Goal: Communication & Community: Participate in discussion

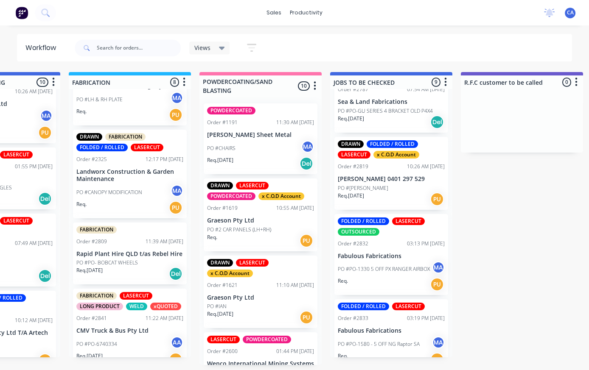
scroll to position [12, 602]
click at [388, 327] on p "Fabulous Fabrications" at bounding box center [391, 330] width 107 height 7
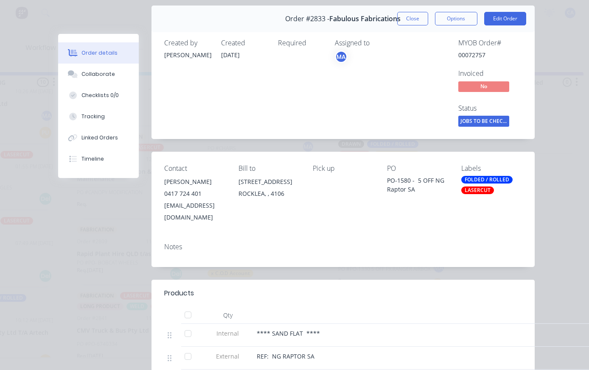
scroll to position [29, 0]
click at [106, 79] on button "Collaborate" at bounding box center [98, 74] width 81 height 21
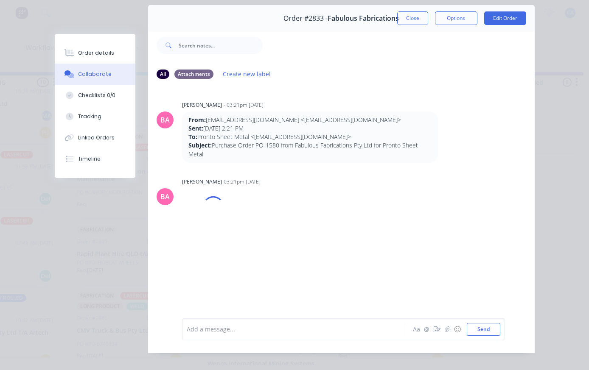
click at [294, 337] on div "Add a message... Aa @ ☺ Send" at bounding box center [343, 329] width 323 height 22
click at [226, 334] on div at bounding box center [296, 329] width 218 height 9
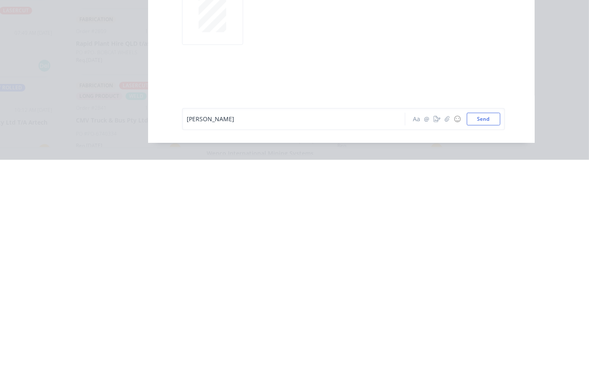
click at [435, 327] on icon "button" at bounding box center [436, 330] width 7 height 6
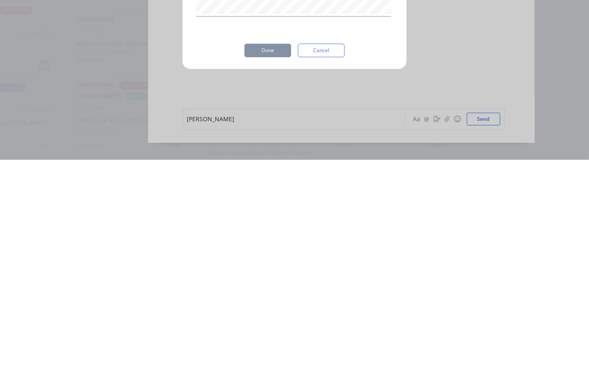
scroll to position [11, 603]
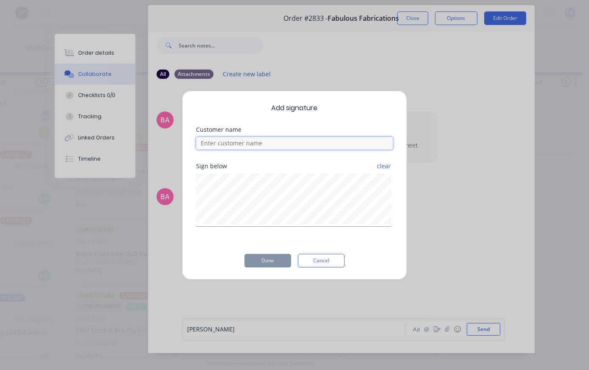
click at [292, 142] on input at bounding box center [294, 143] width 197 height 13
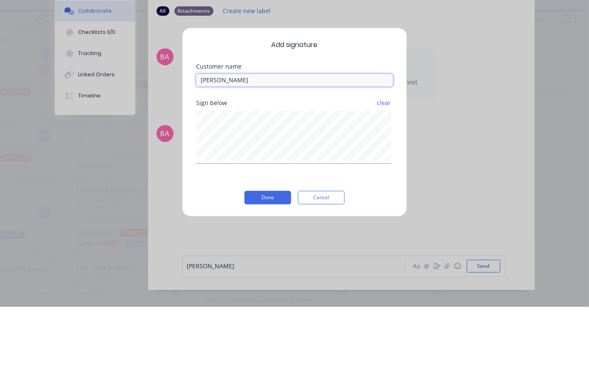
type input "[PERSON_NAME] checked"
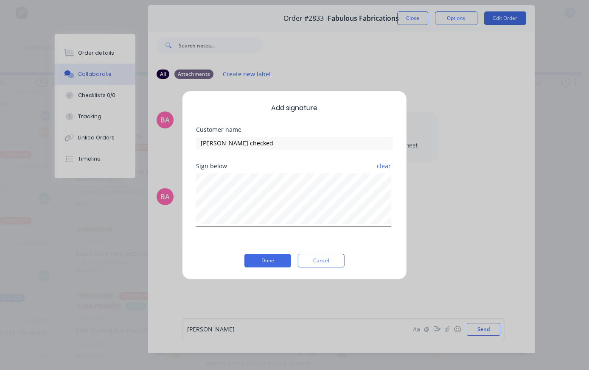
click at [283, 254] on button "Done" at bounding box center [267, 261] width 47 height 14
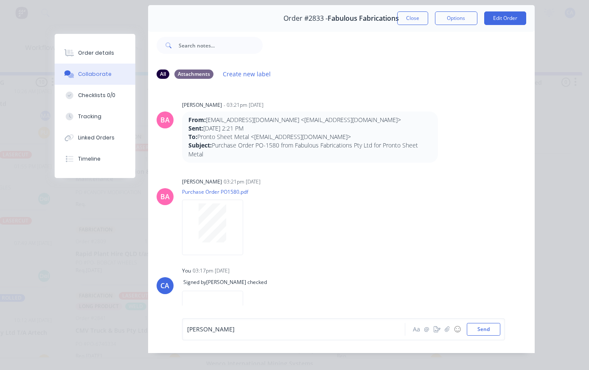
click at [354, 334] on div "[PERSON_NAME]" at bounding box center [296, 329] width 218 height 9
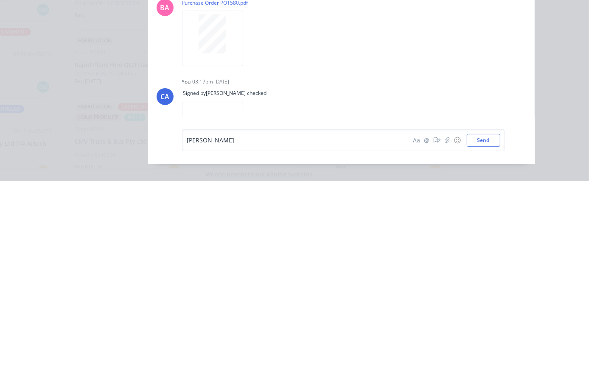
scroll to position [12, 605]
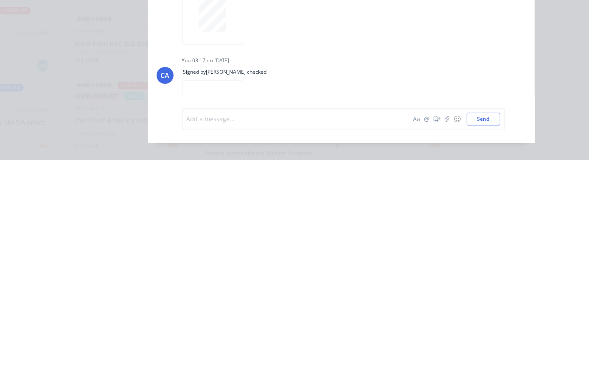
click at [555, 110] on div "Order details Collaborate Checklists 0/0 Tracking Linked Orders Timeline Order …" at bounding box center [294, 185] width 589 height 370
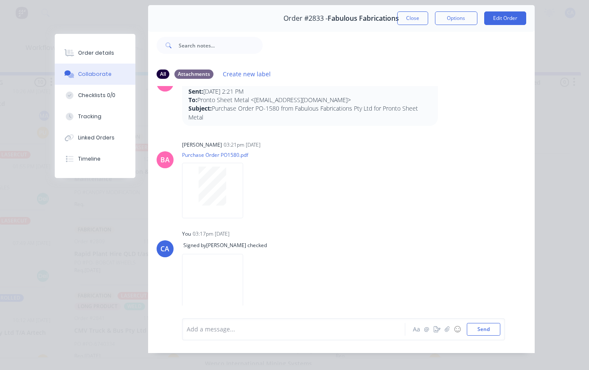
scroll to position [36, 0]
click at [403, 20] on button "Close" at bounding box center [412, 18] width 31 height 14
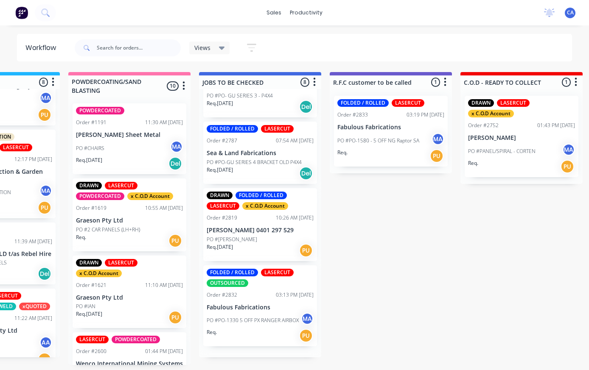
scroll to position [326, 0]
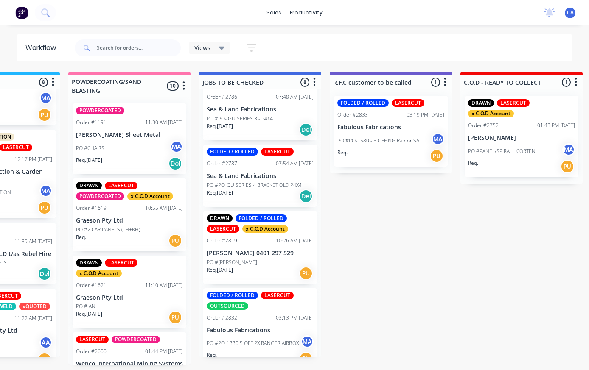
click at [252, 266] on div "Req. [DATE] PU" at bounding box center [260, 273] width 107 height 14
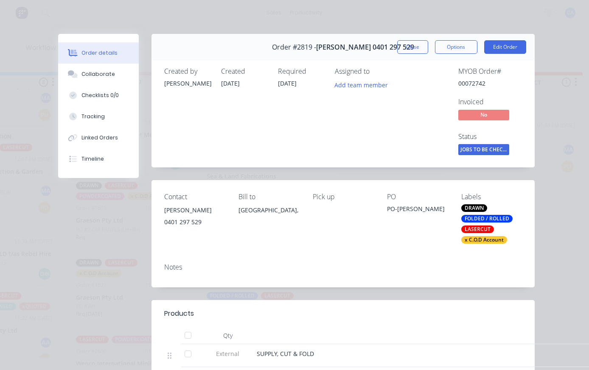
click at [108, 82] on button "Collaborate" at bounding box center [98, 74] width 81 height 21
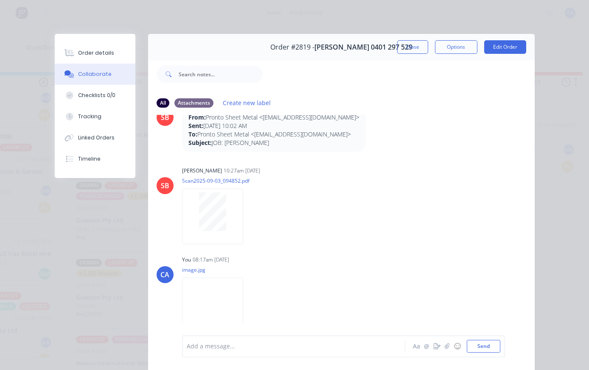
scroll to position [31, 0]
click at [414, 50] on button "Close" at bounding box center [412, 47] width 31 height 14
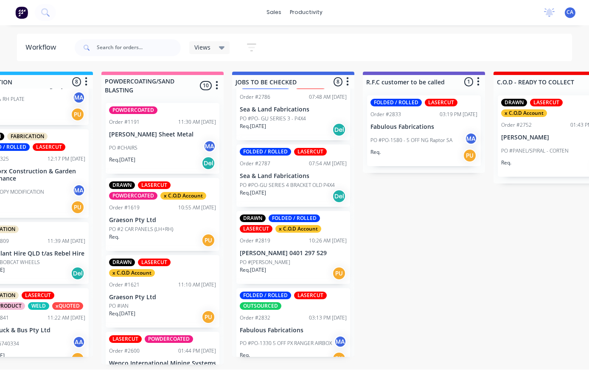
scroll to position [12, 701]
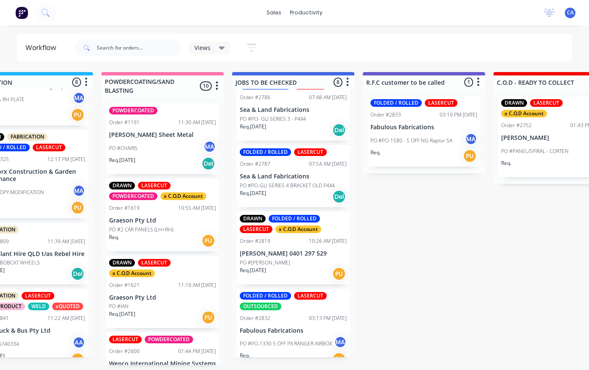
click at [304, 340] on p "PO #PO-1330 5 OFF PX RANGER AIRBOX" at bounding box center [286, 344] width 92 height 8
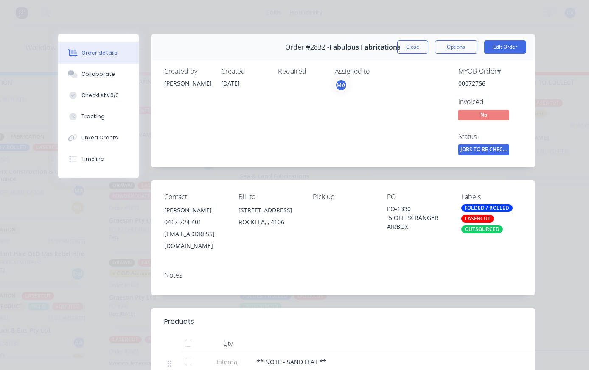
click at [105, 85] on button "Collaborate" at bounding box center [98, 74] width 81 height 21
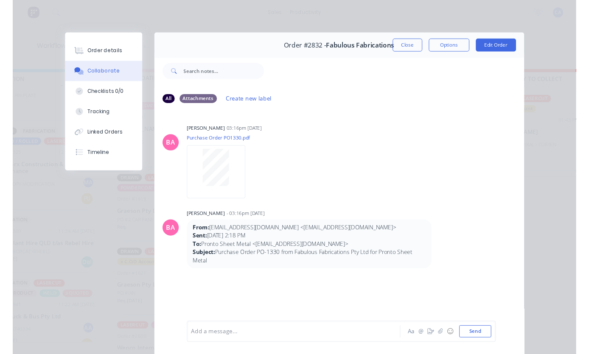
scroll to position [0, 0]
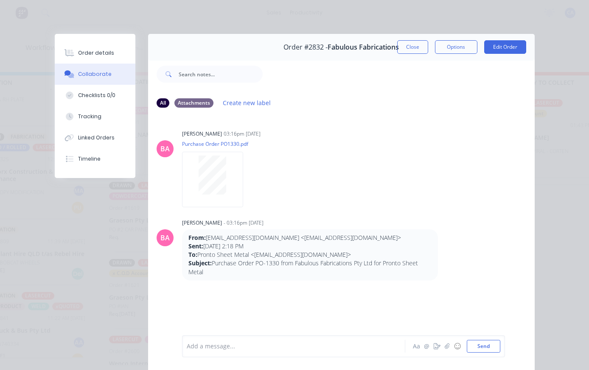
click at [226, 187] on div at bounding box center [212, 175] width 53 height 39
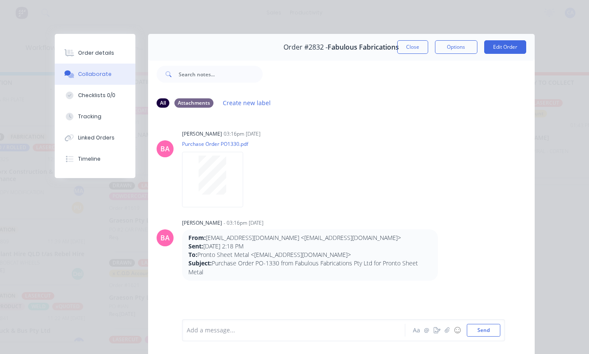
click at [438, 331] on icon "button" at bounding box center [436, 330] width 7 height 6
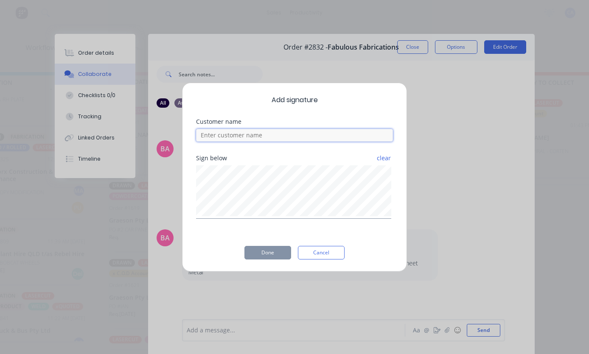
click at [265, 137] on input at bounding box center [294, 135] width 197 height 13
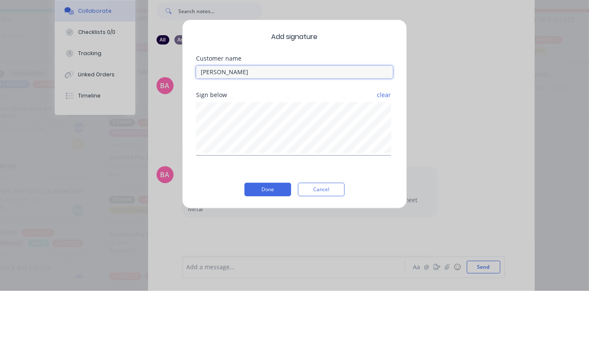
type input "[PERSON_NAME] checked"
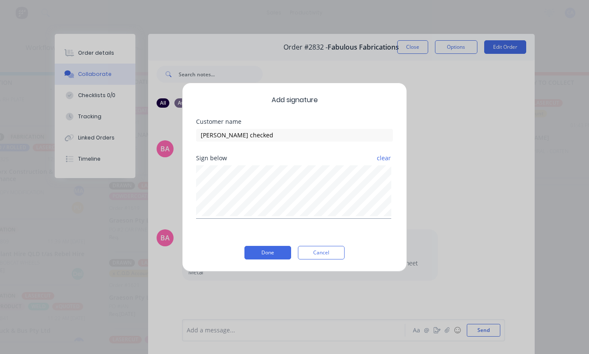
click at [276, 259] on button "Done" at bounding box center [267, 253] width 47 height 14
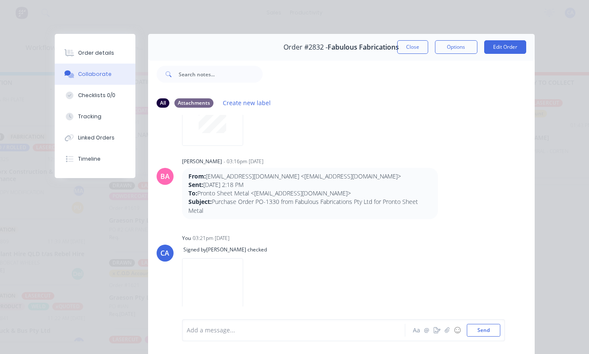
scroll to position [40, 0]
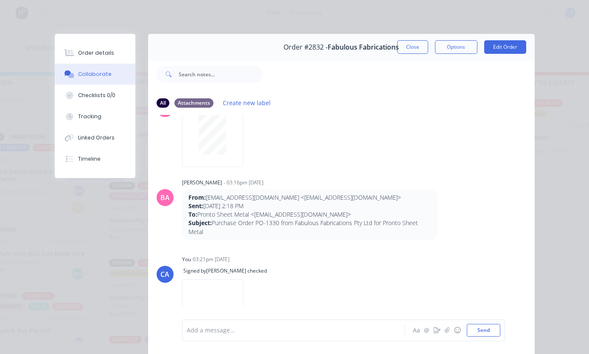
click at [411, 51] on button "Close" at bounding box center [412, 47] width 31 height 14
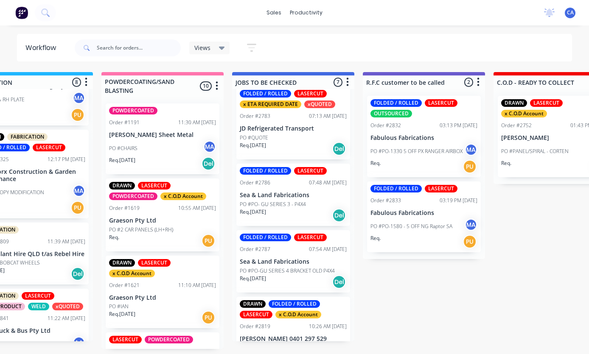
scroll to position [240, 0]
click at [301, 303] on div "DRAWN FOLDED / ROLLED LASERCUT x C.O.D Account Order #2819 10:26 AM [DATE] [PER…" at bounding box center [293, 333] width 114 height 73
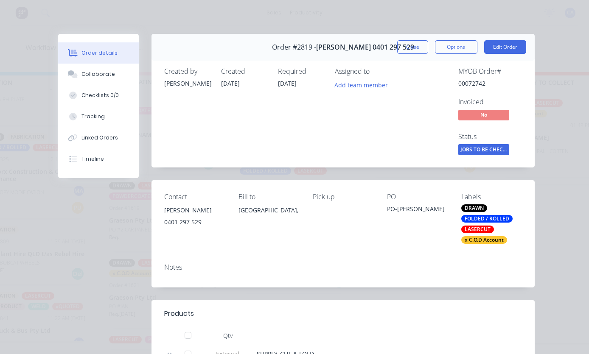
click at [116, 84] on button "Collaborate" at bounding box center [98, 74] width 81 height 21
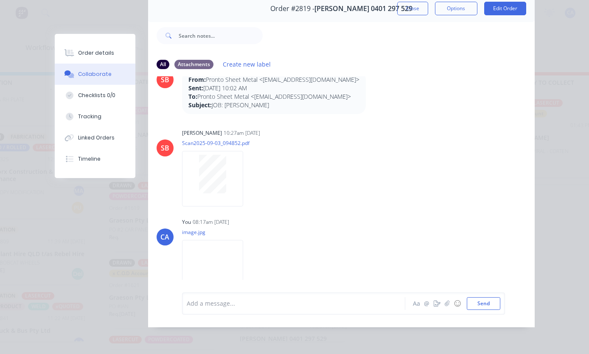
scroll to position [71, 0]
click at [435, 302] on icon "button" at bounding box center [436, 304] width 7 height 6
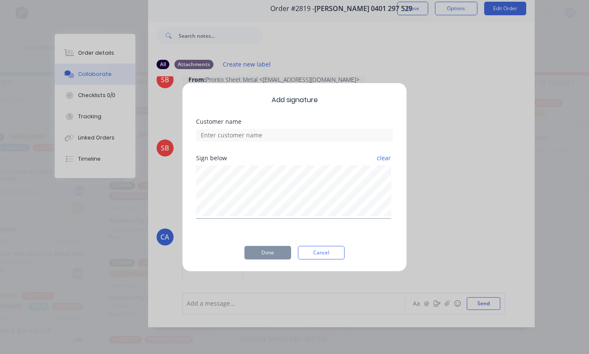
scroll to position [28, 700]
click at [271, 137] on input at bounding box center [294, 135] width 197 height 13
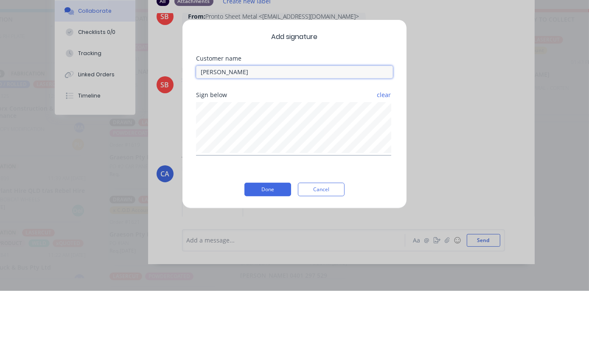
type input "[PERSON_NAME] checked"
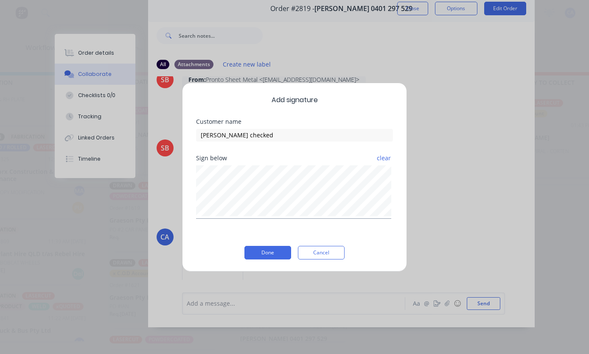
click at [264, 253] on button "Done" at bounding box center [267, 253] width 47 height 14
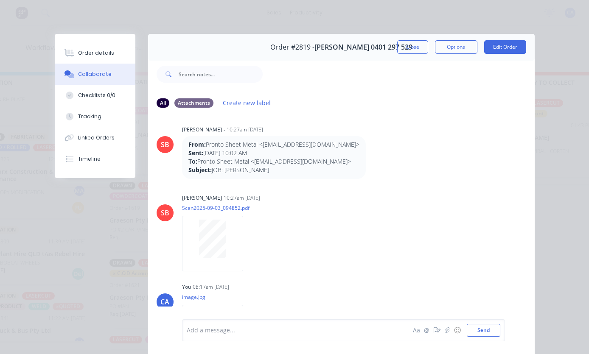
scroll to position [0, 0]
click at [409, 46] on button "Close" at bounding box center [412, 47] width 31 height 14
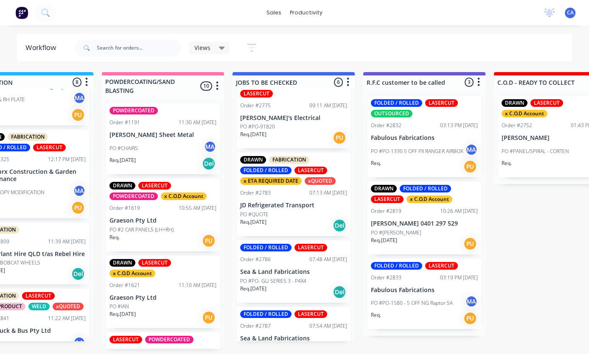
scroll to position [0, 700]
